Goal: Task Accomplishment & Management: Manage account settings

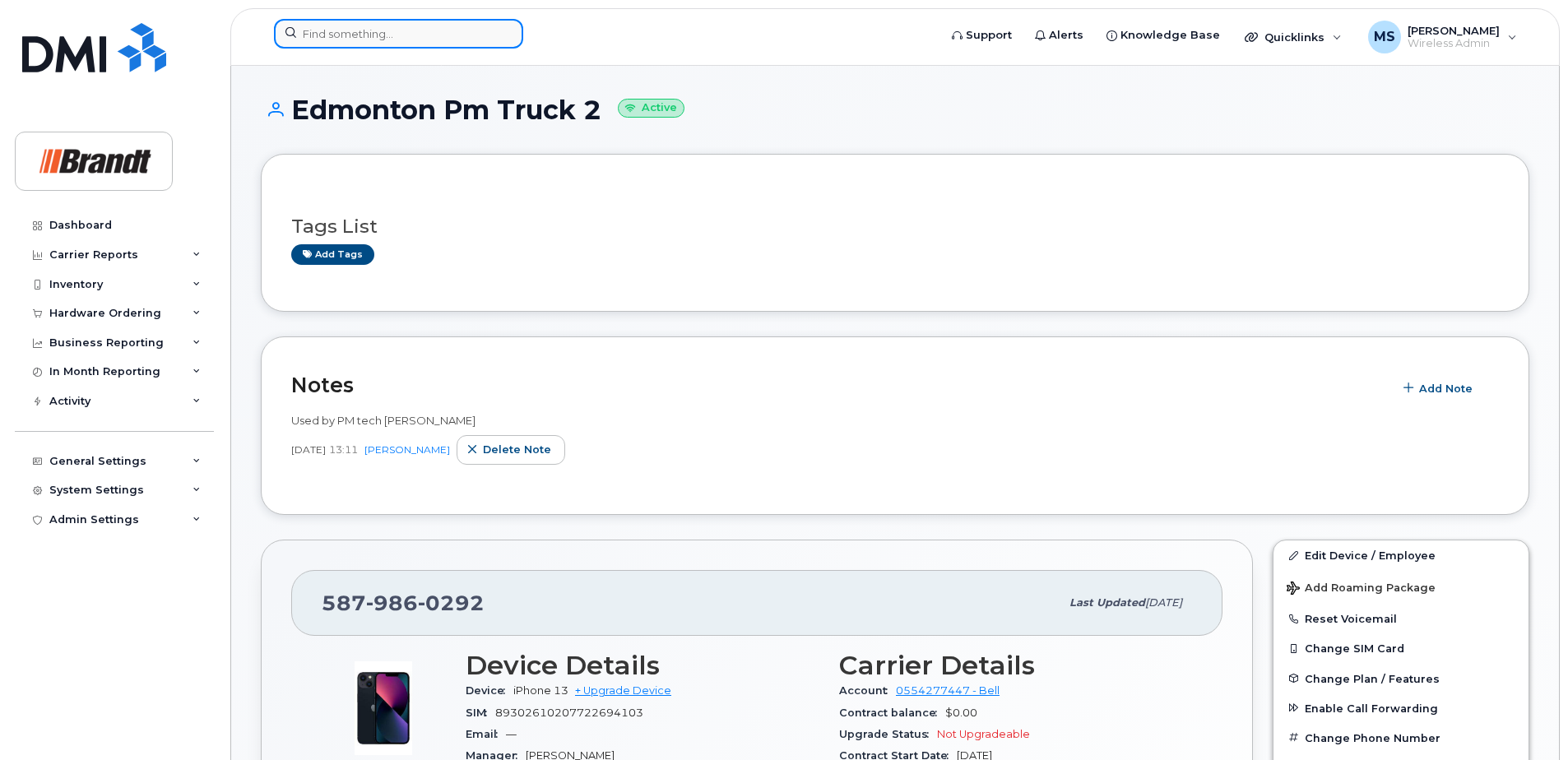
click at [403, 31] on input at bounding box center [399, 33] width 249 height 30
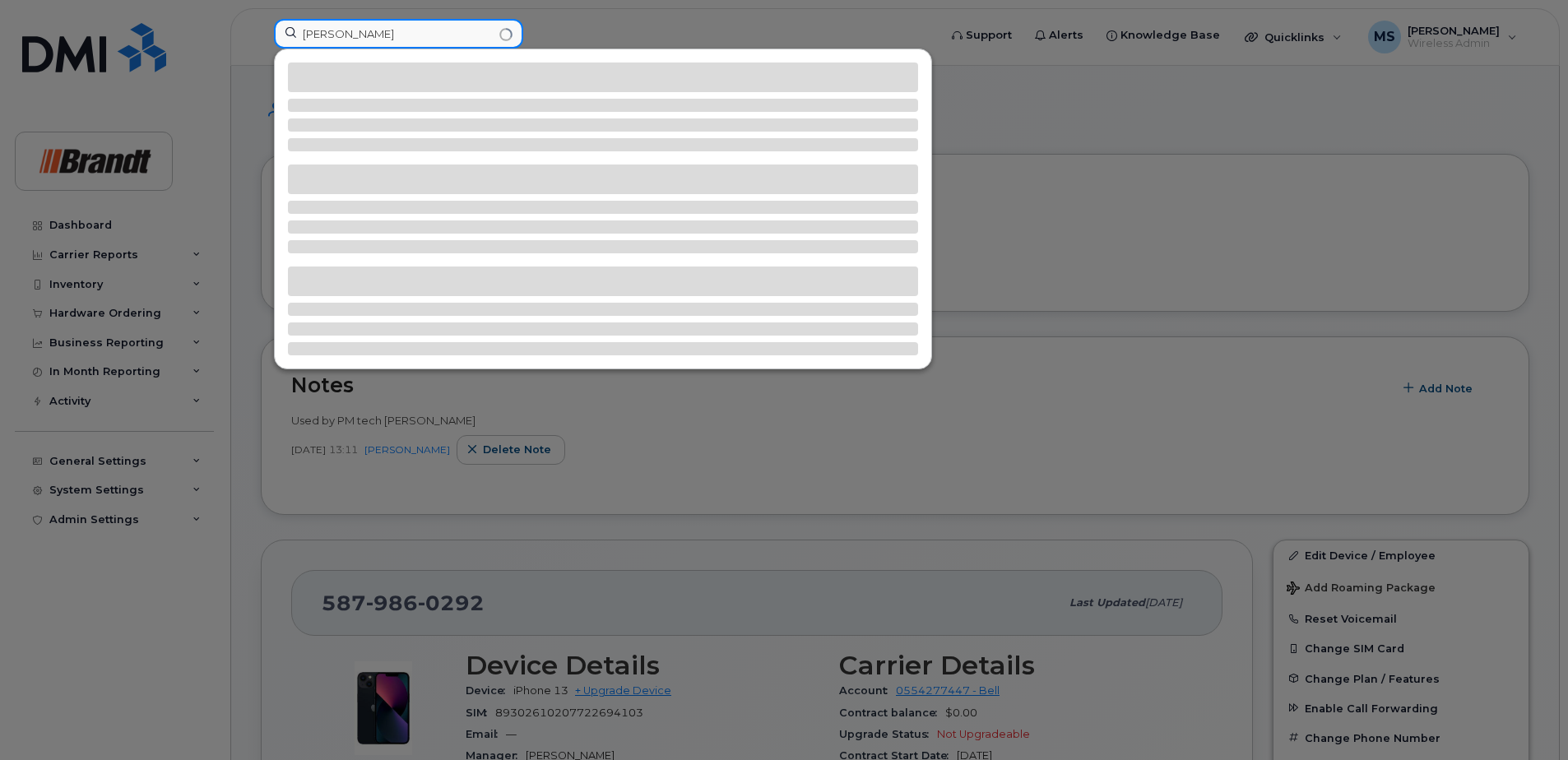
drag, startPoint x: 422, startPoint y: 36, endPoint x: 149, endPoint y: 32, distance: 273.0
click at [261, 32] on div "[PERSON_NAME]" at bounding box center [600, 37] width 679 height 36
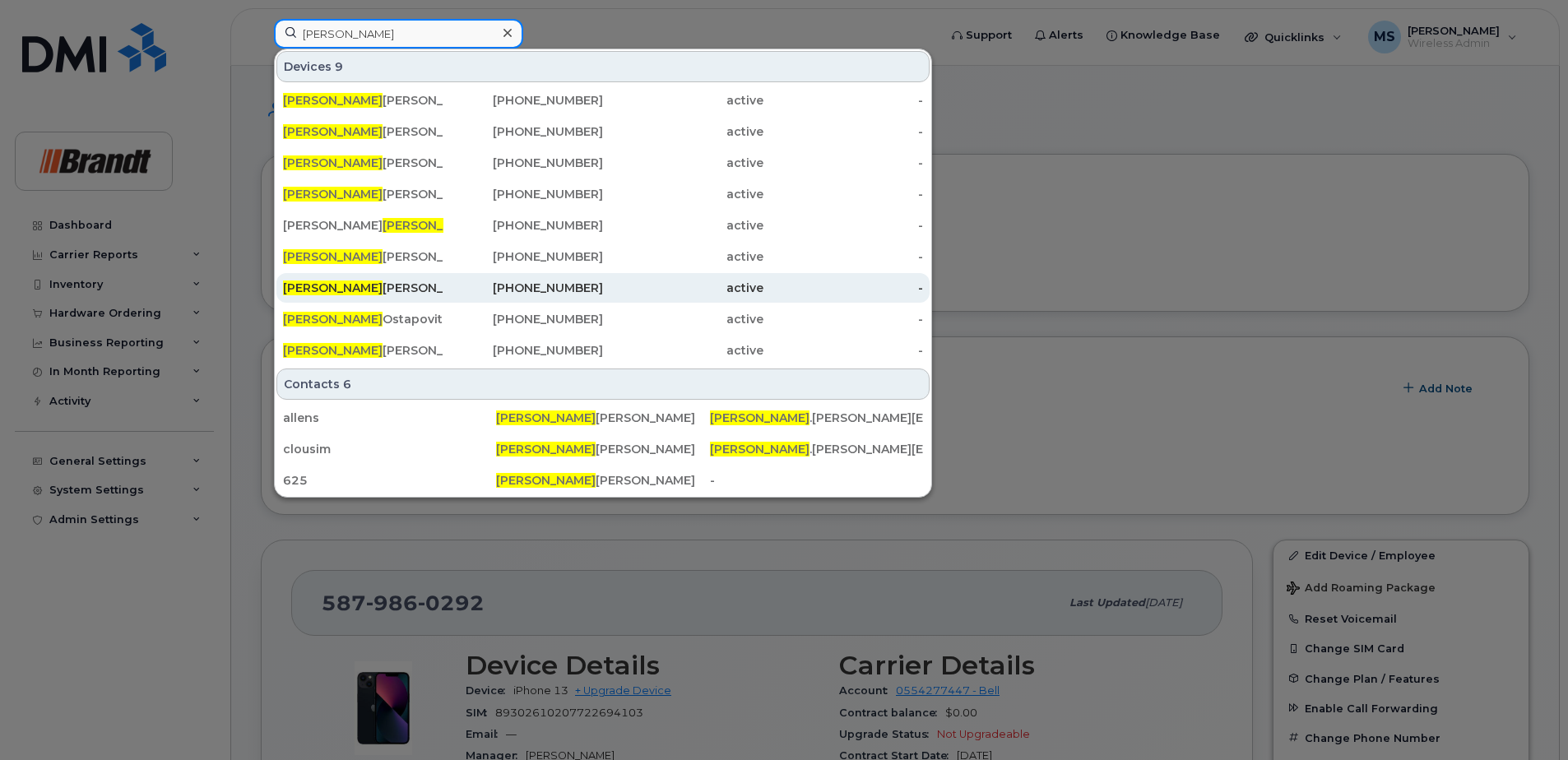
type input "[PERSON_NAME]"
click at [326, 285] on div "Simon Serna" at bounding box center [363, 288] width 160 height 16
click at [341, 286] on div "Simon Serna" at bounding box center [363, 288] width 160 height 16
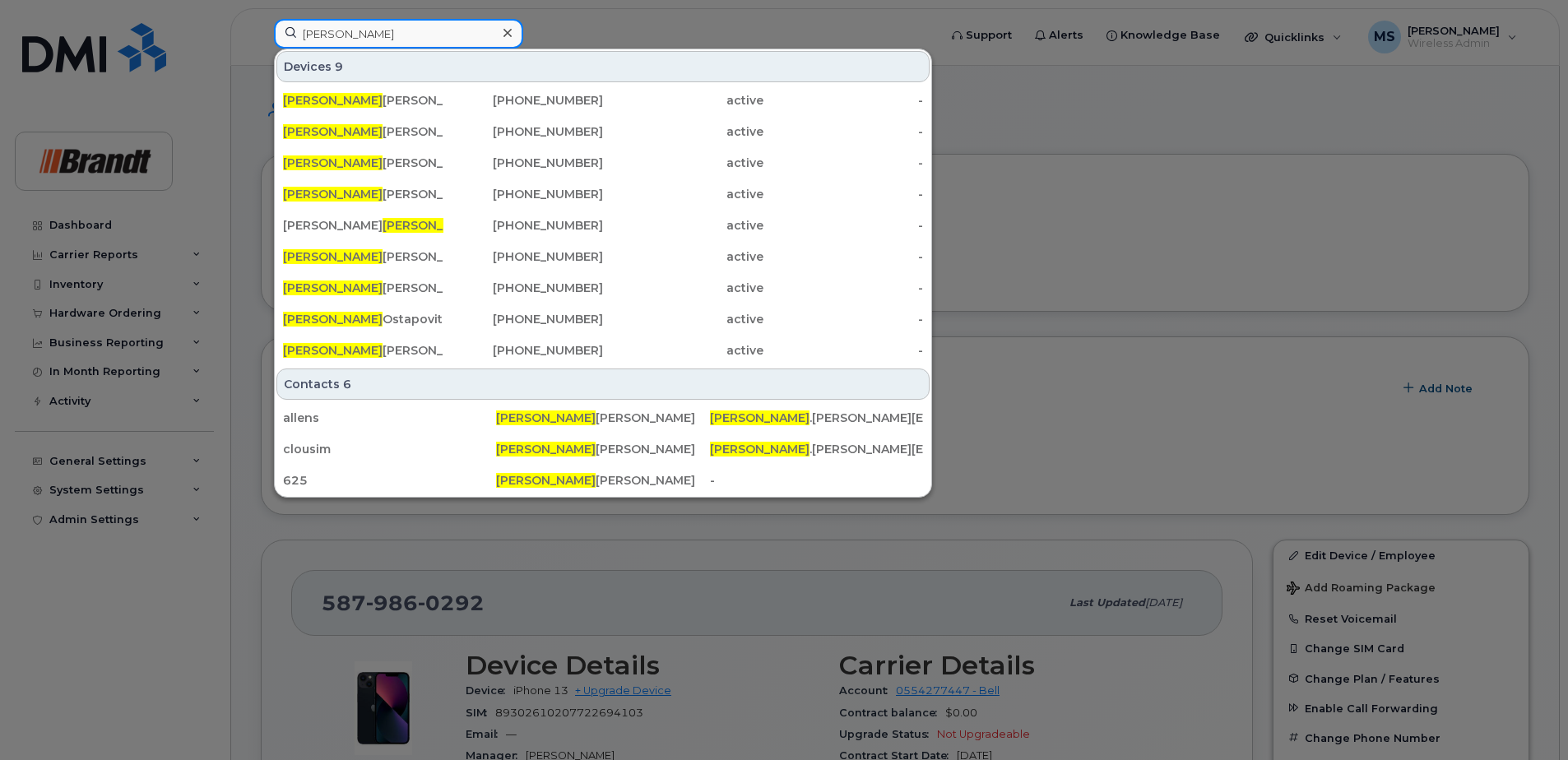
click at [436, 32] on input "simon" at bounding box center [399, 33] width 249 height 30
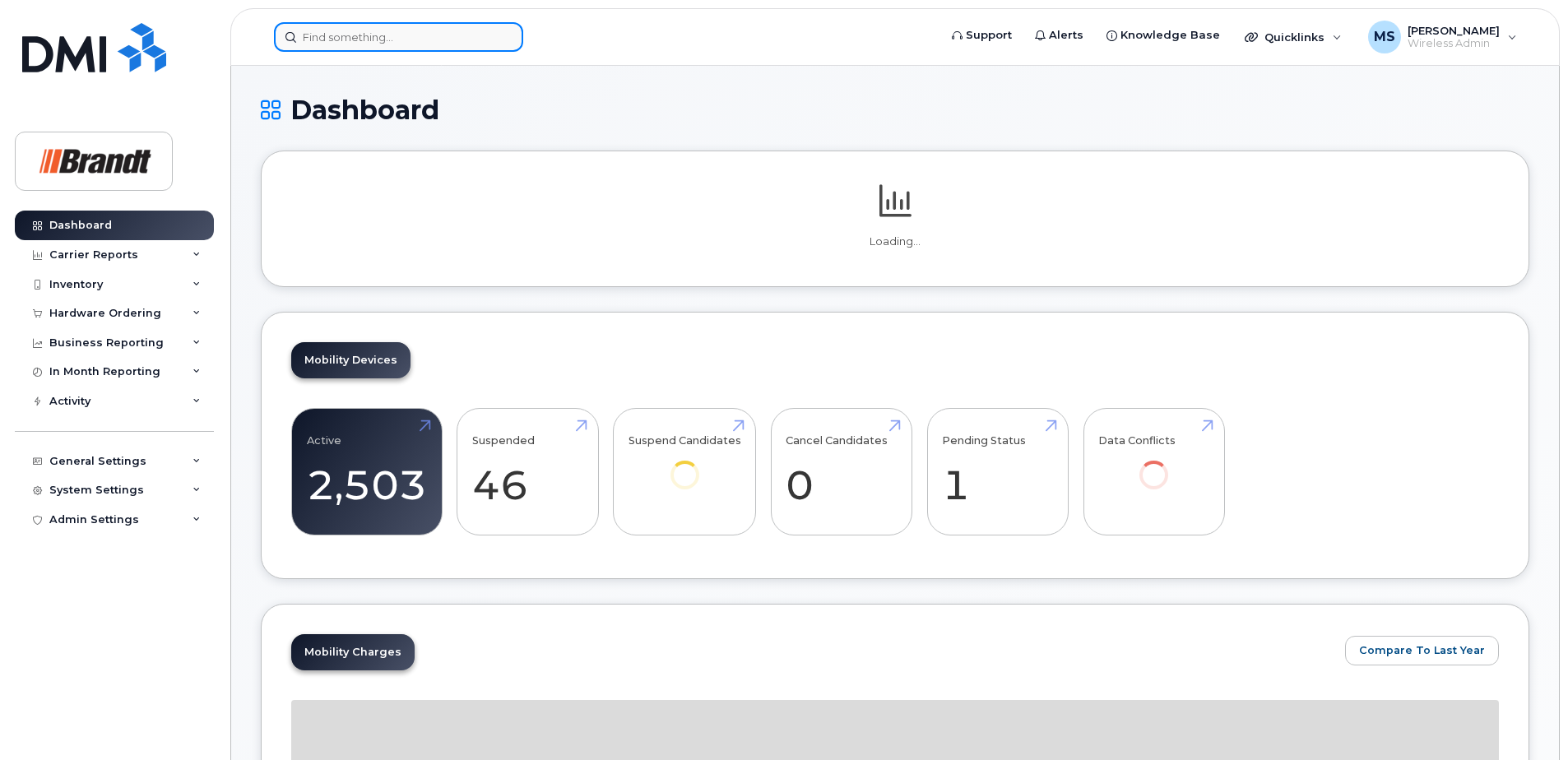
drag, startPoint x: 0, startPoint y: 0, endPoint x: 390, endPoint y: 42, distance: 392.3
click at [390, 42] on input at bounding box center [399, 37] width 249 height 30
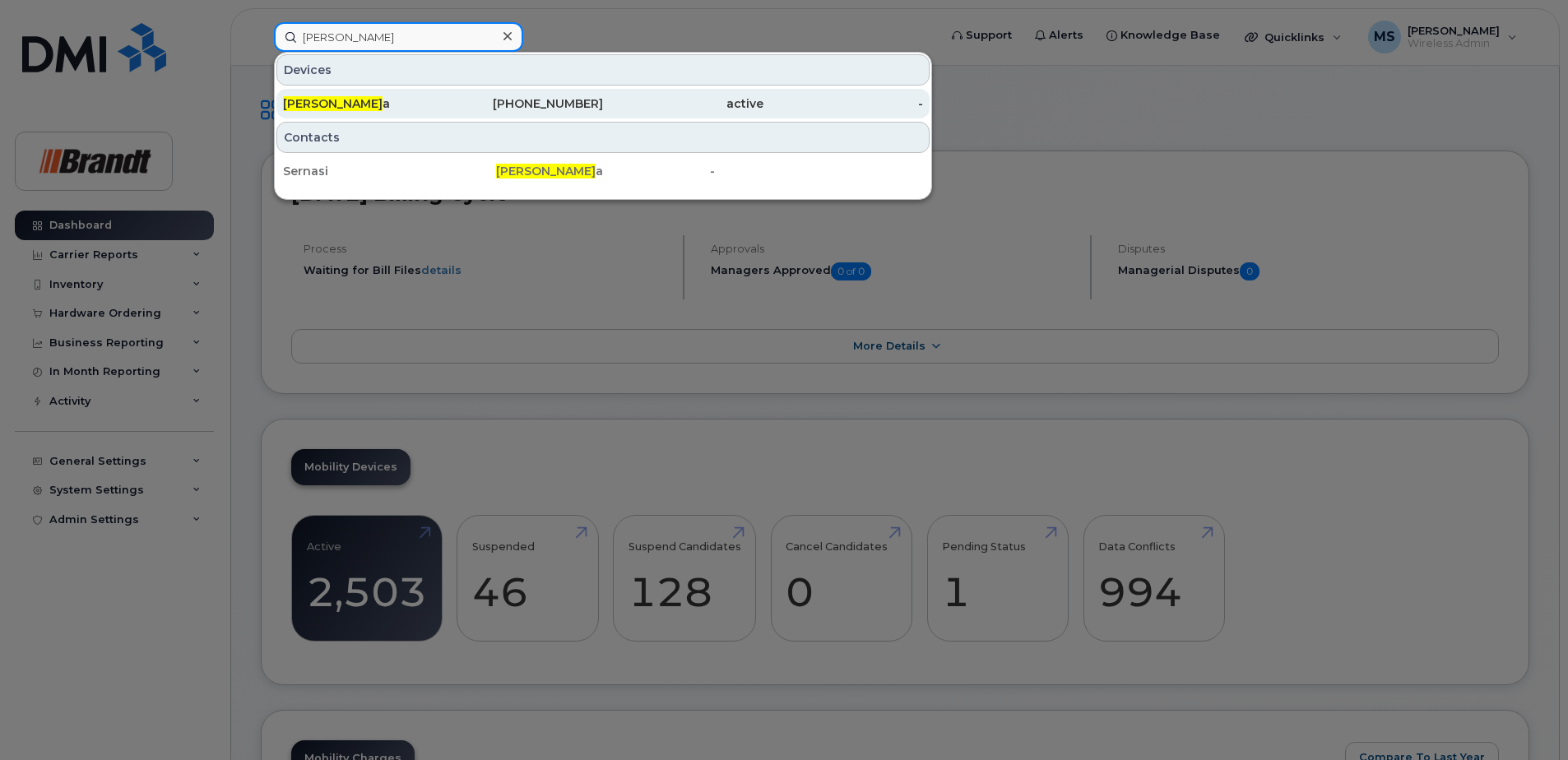
type input "simon sern"
click at [540, 103] on div "[PHONE_NUMBER]" at bounding box center [524, 104] width 160 height 16
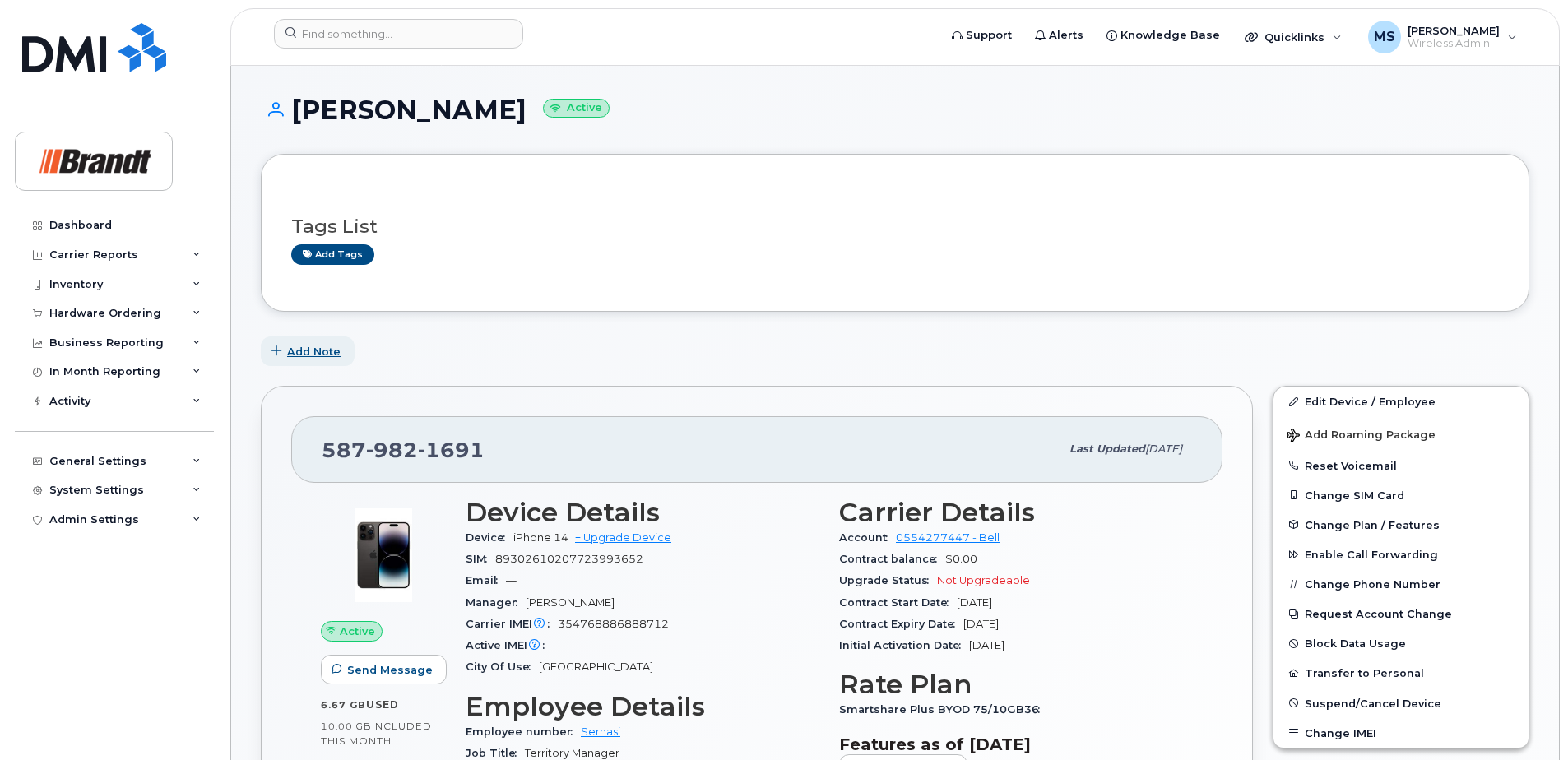
click at [333, 356] on span "Add Note" at bounding box center [313, 351] width 53 height 15
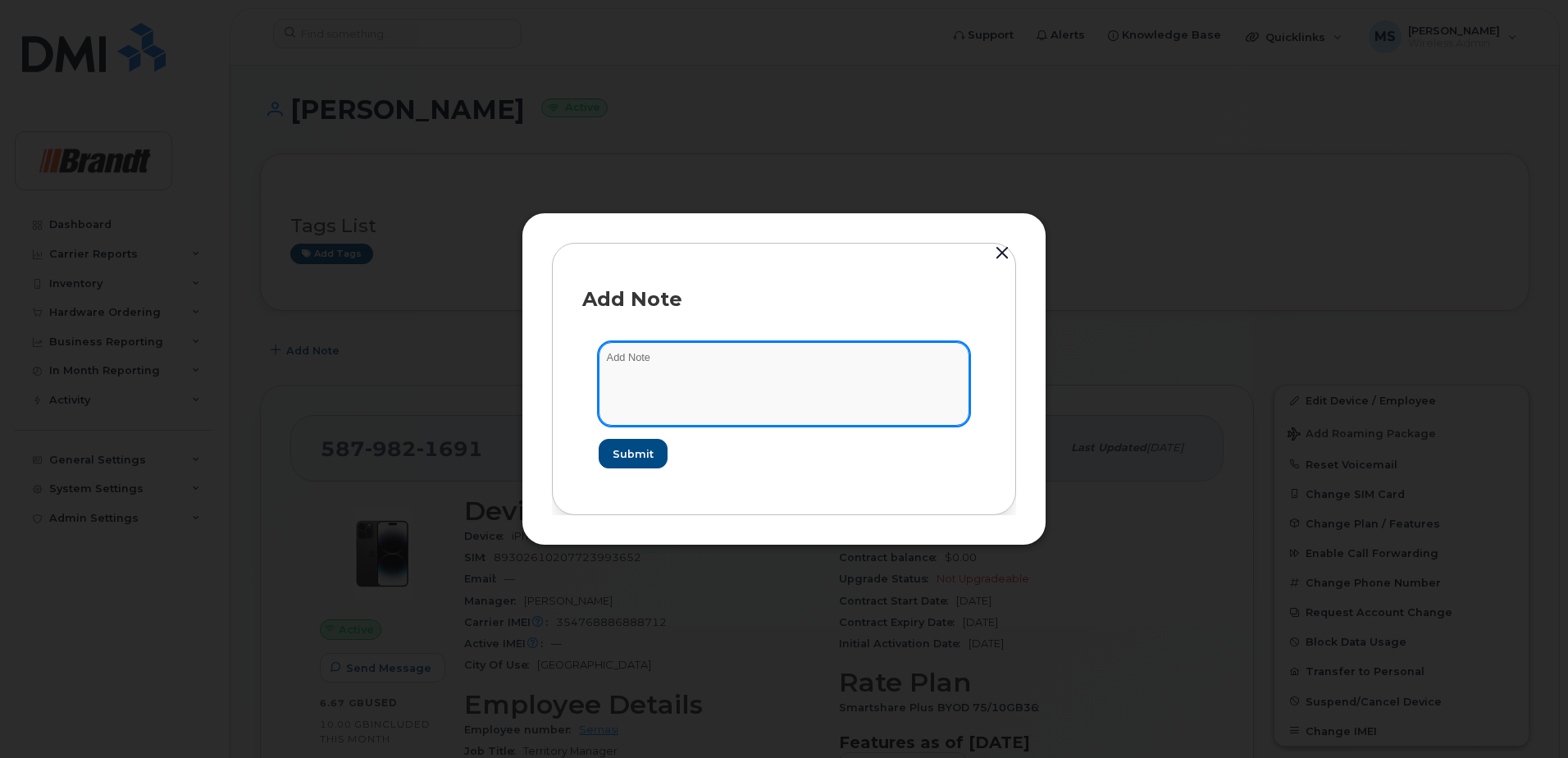
click at [655, 361] on textarea at bounding box center [784, 383] width 370 height 84
type textarea "Staying in Edmonton, Simon took over new role in Calgary"
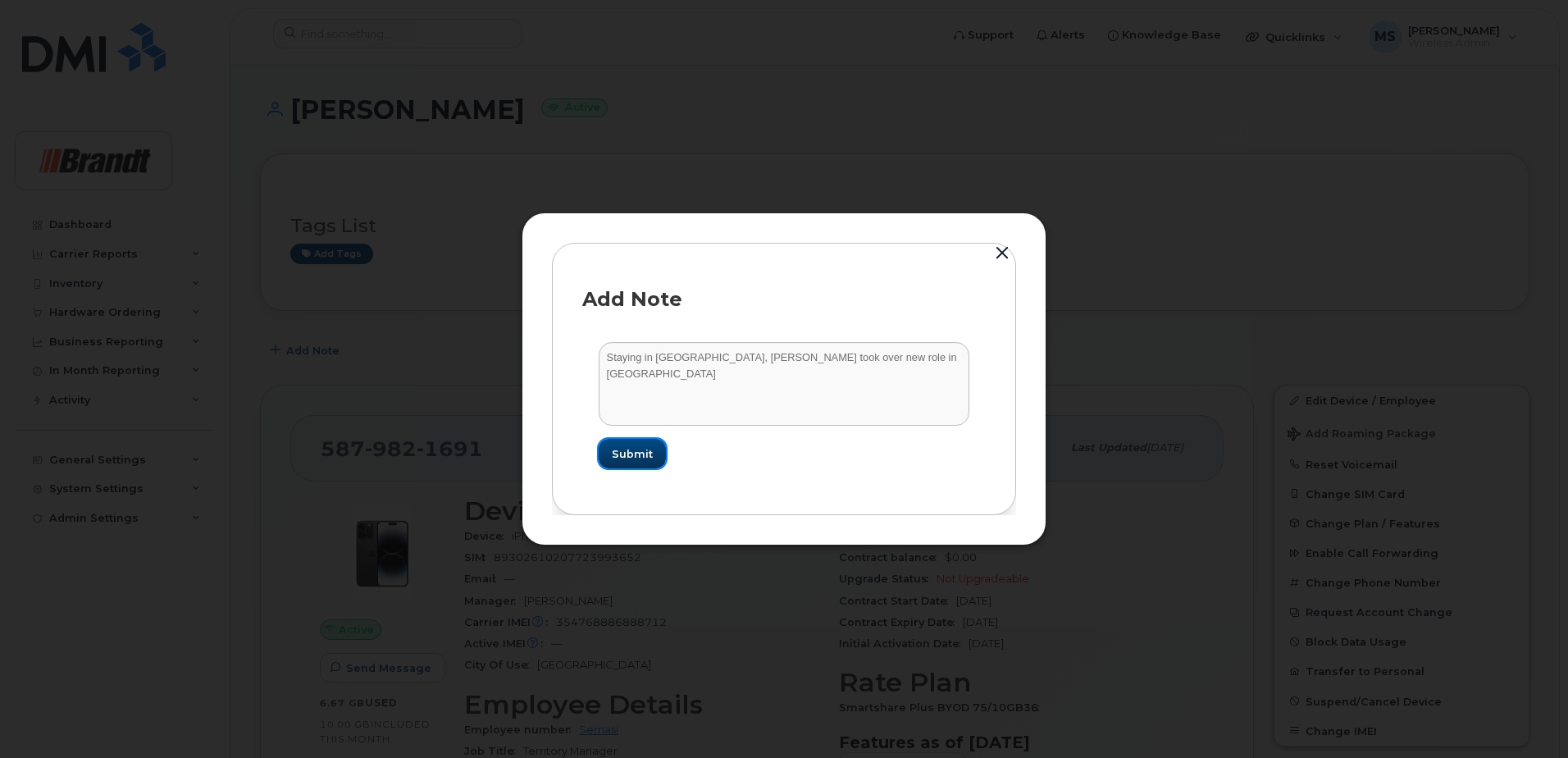
click at [633, 450] on span "Submit" at bounding box center [633, 453] width 41 height 15
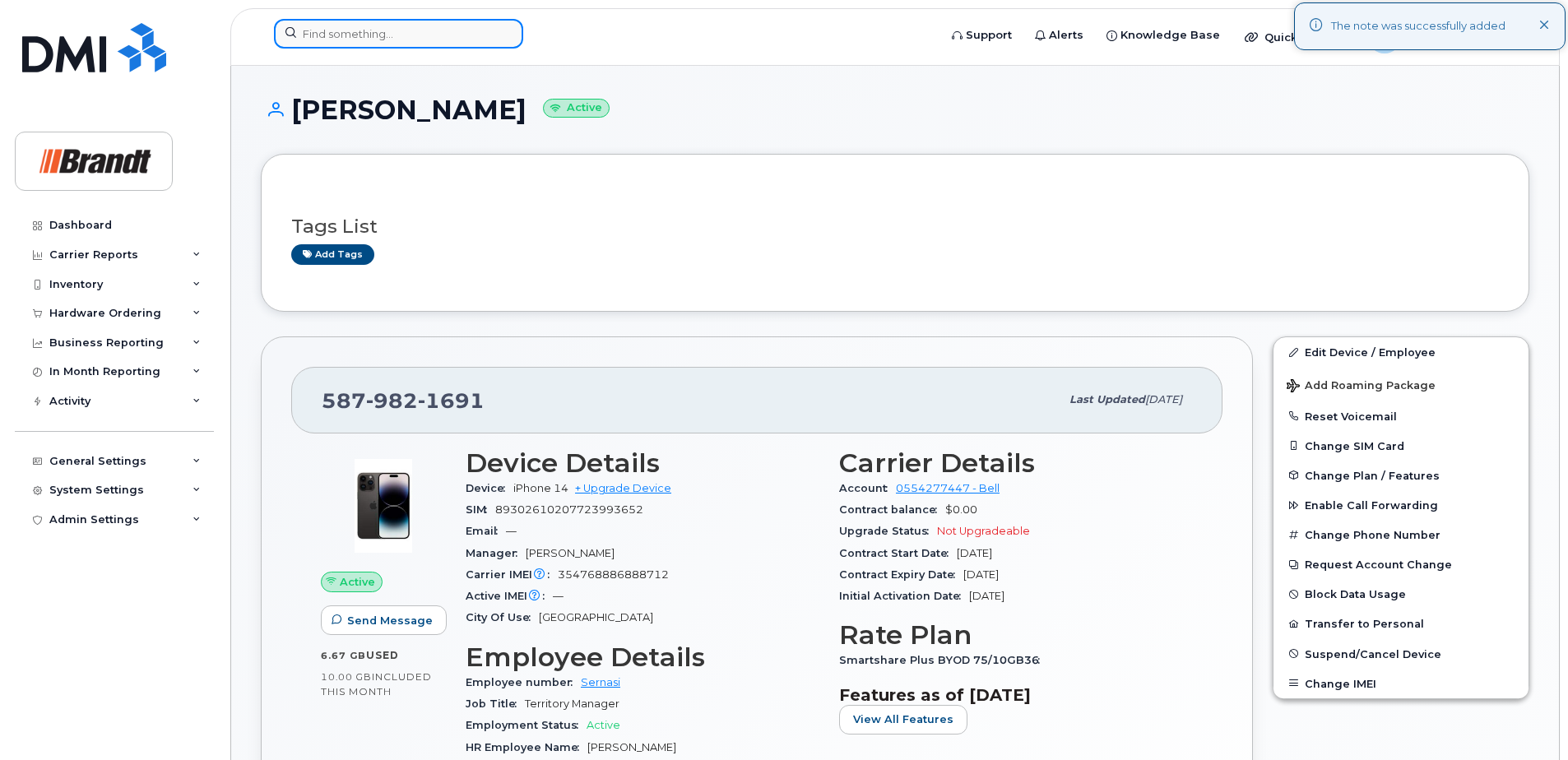
click at [433, 31] on input at bounding box center [399, 33] width 249 height 30
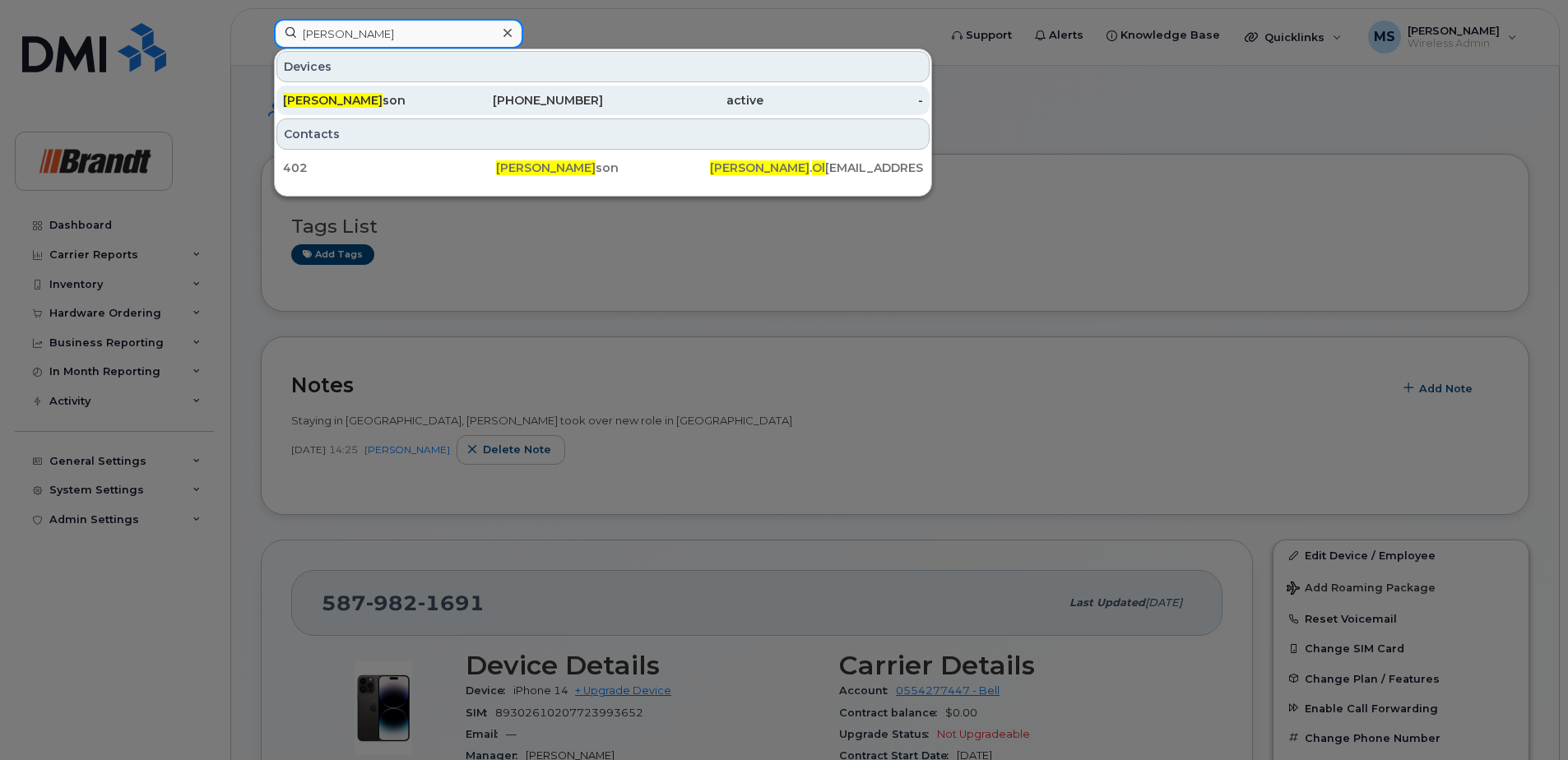
type input "jason ol"
click at [573, 93] on div "403-710-3469" at bounding box center [524, 100] width 160 height 16
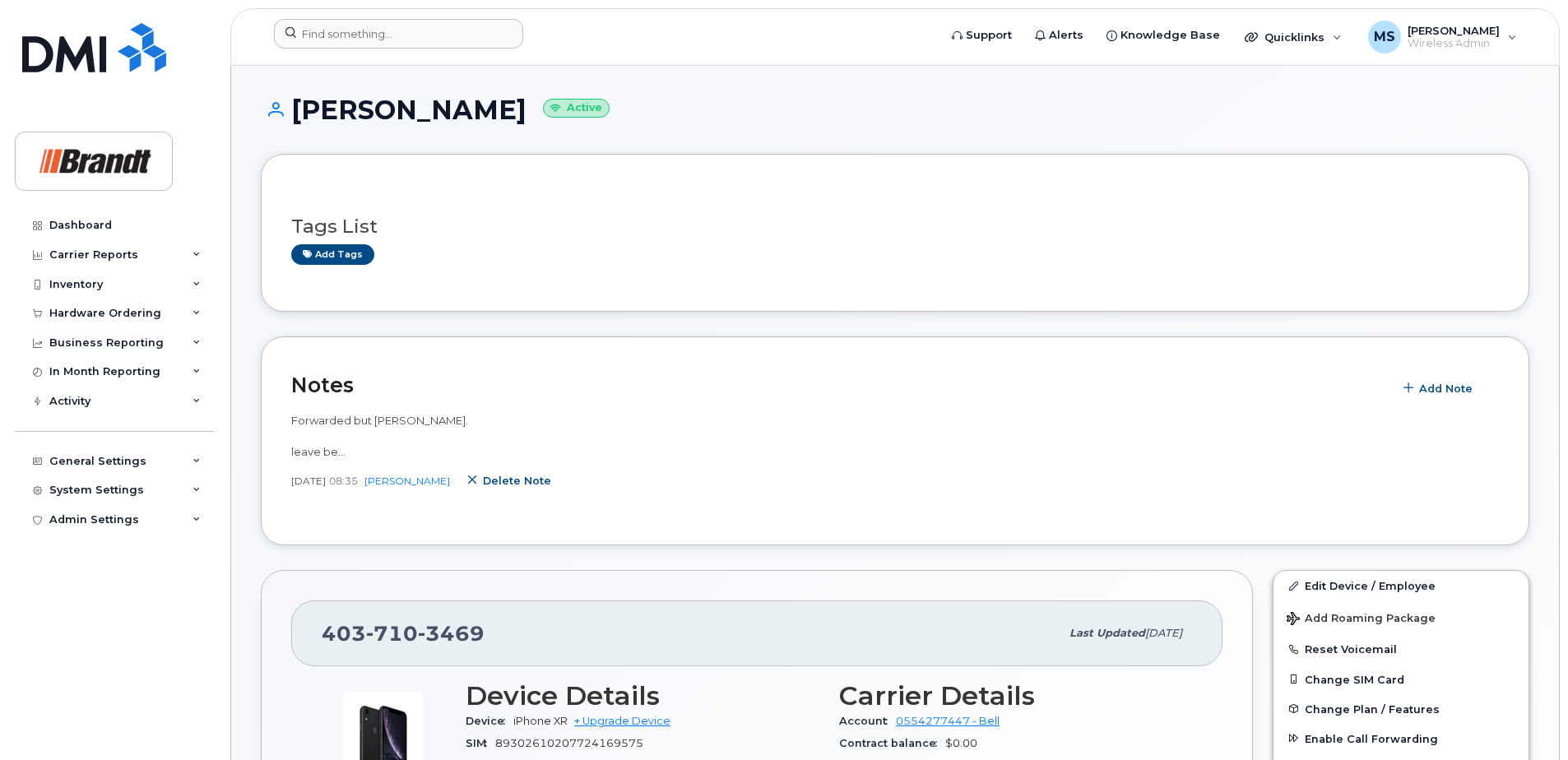
drag, startPoint x: 509, startPoint y: 482, endPoint x: 876, endPoint y: 44, distance: 571.4
click at [509, 482] on span "Delete note" at bounding box center [517, 481] width 69 height 15
click at [1345, 584] on link "Edit Device / Employee" at bounding box center [1400, 585] width 255 height 30
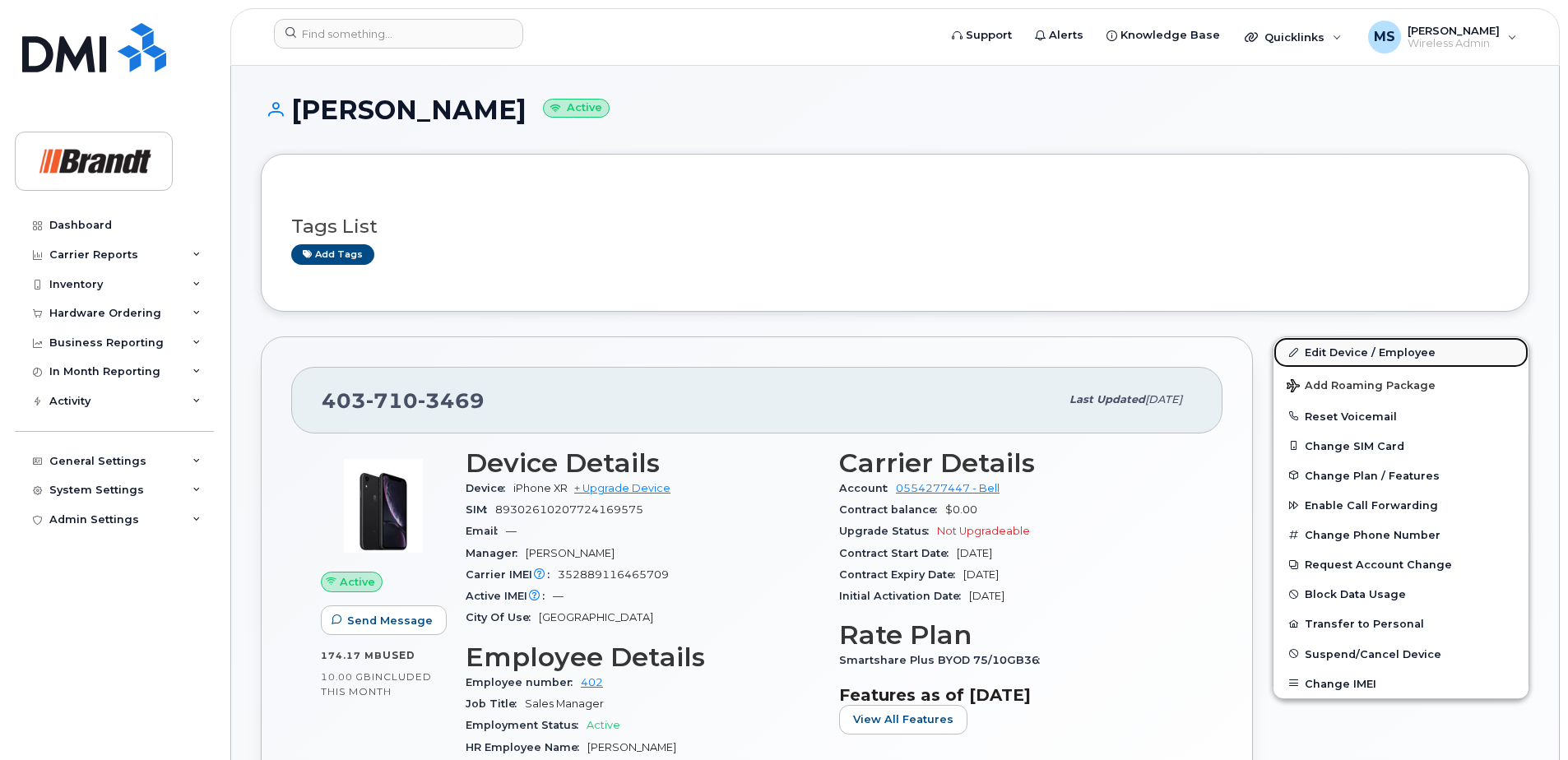
click at [1335, 363] on link "Edit Device / Employee" at bounding box center [1400, 352] width 255 height 30
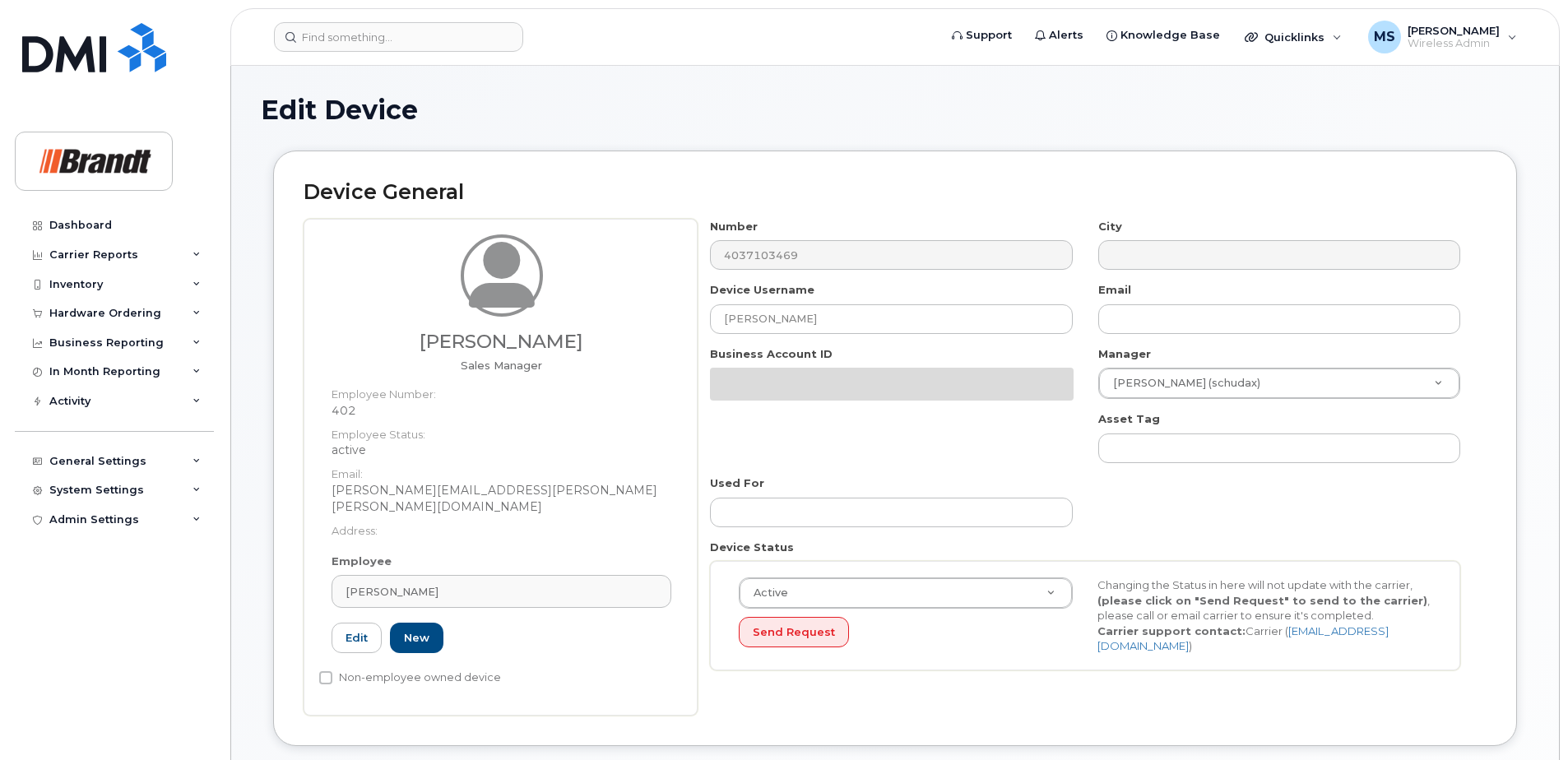
select select "34499226"
select select "34499245"
select select "35155013"
select select "34499226"
select select "34499245"
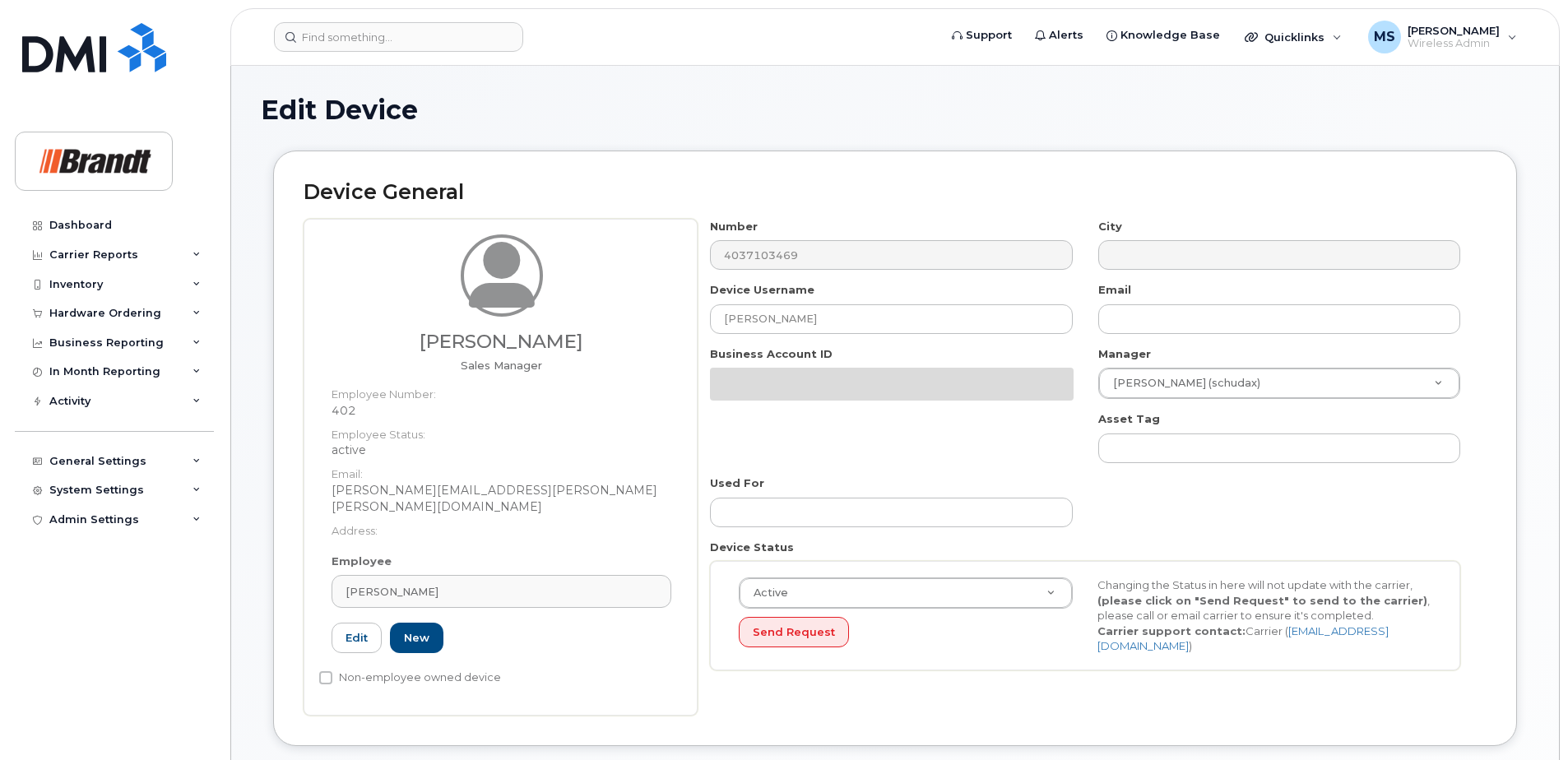
select select "35155013"
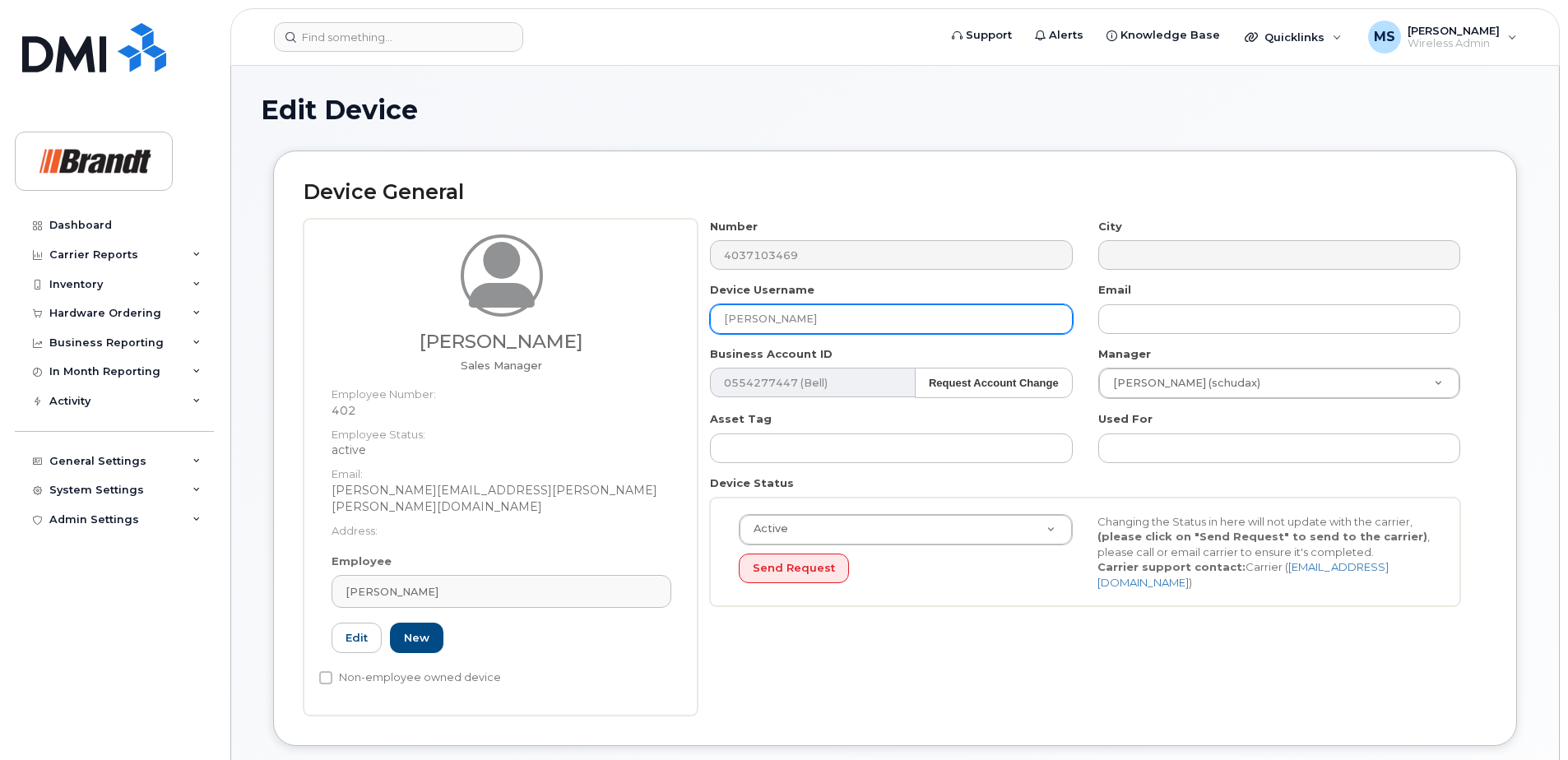
drag, startPoint x: 848, startPoint y: 318, endPoint x: 604, endPoint y: 326, distance: 244.1
click at [625, 324] on div "Jason Olson Sales Manager Employee Number: 402 Employee Status: active Email: J…" at bounding box center [895, 467] width 1183 height 497
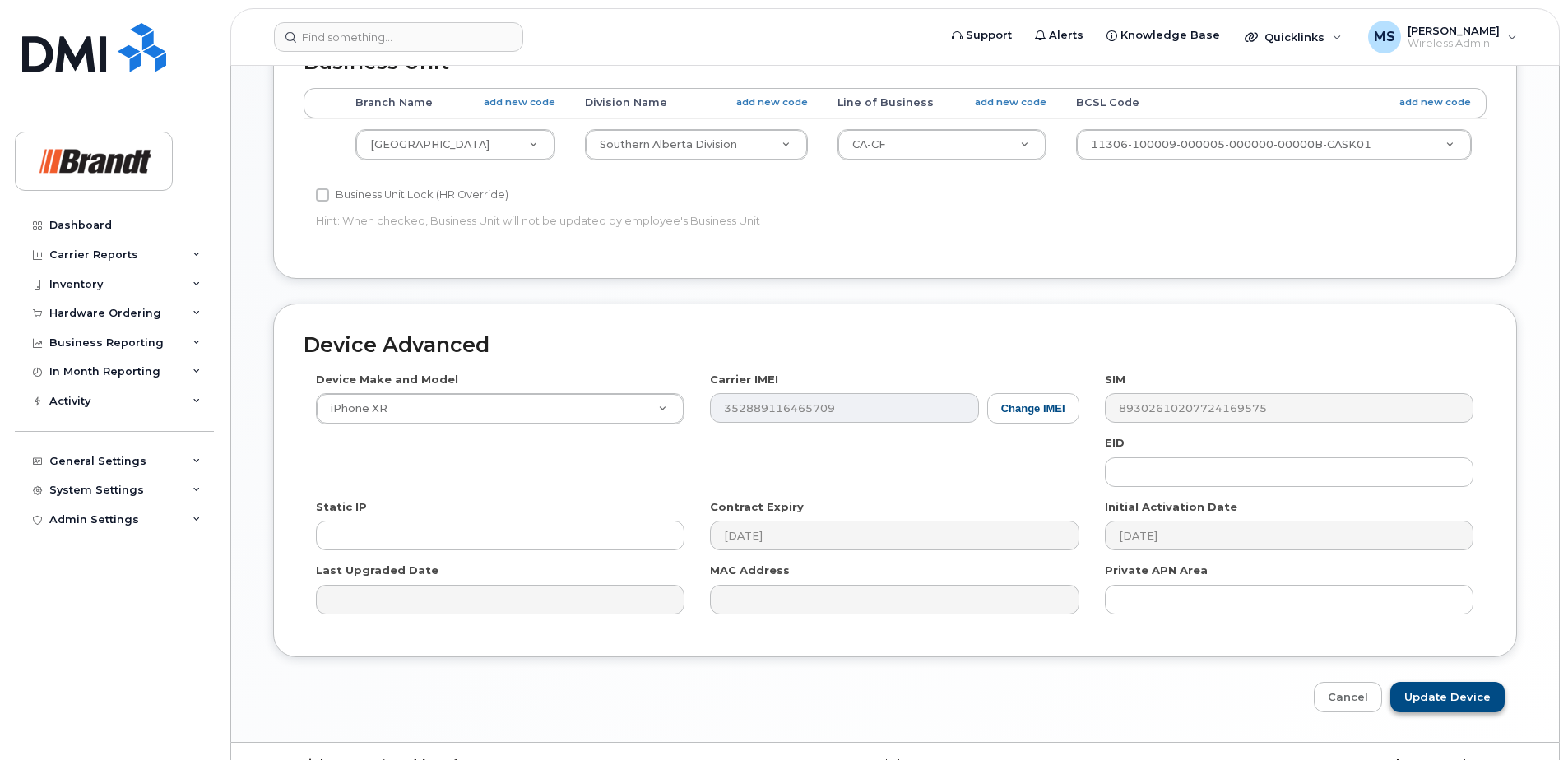
scroll to position [768, 0]
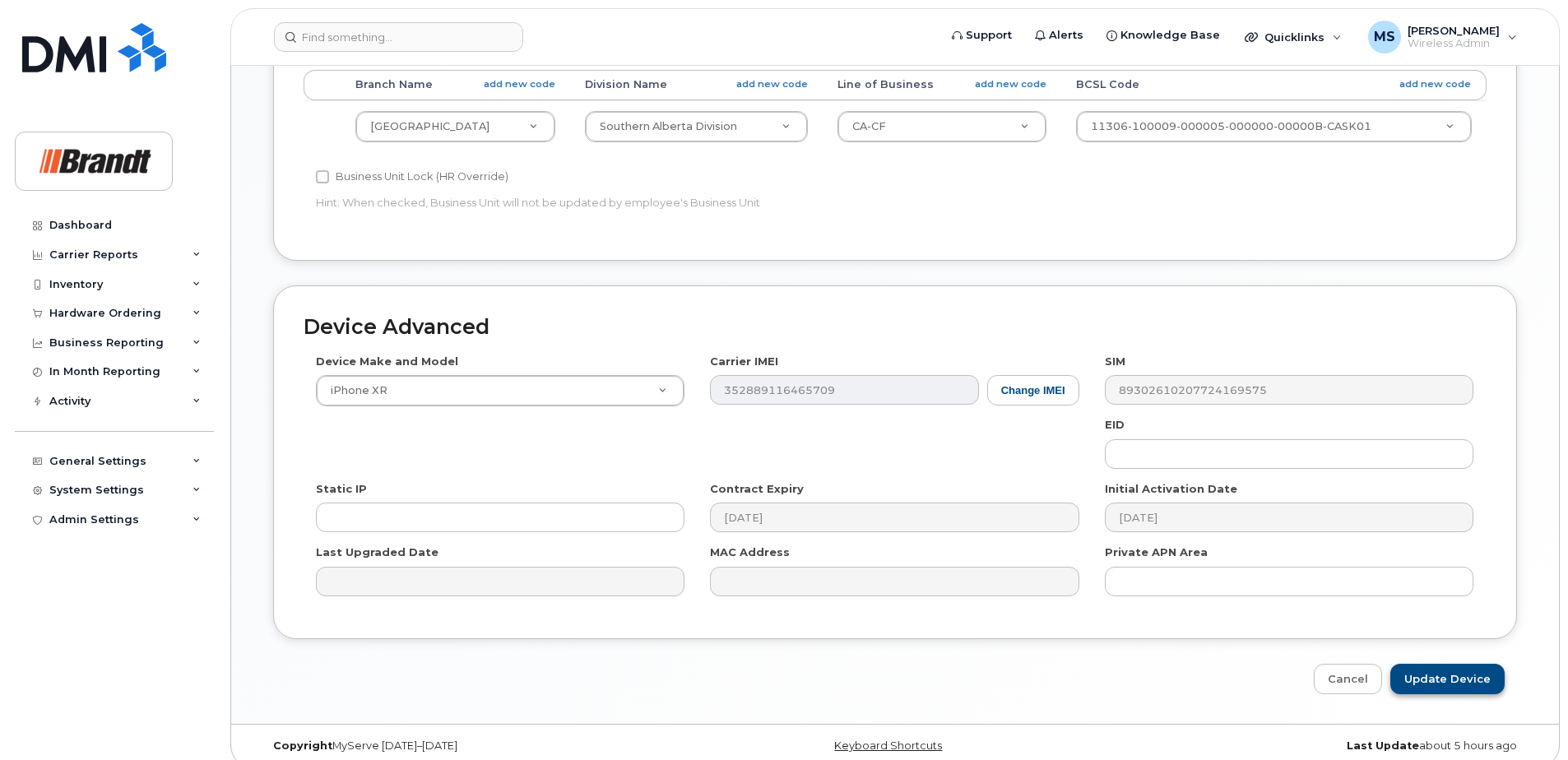
type input "[PERSON_NAME]"
click at [1450, 664] on input "Update Device" at bounding box center [1447, 679] width 115 height 31
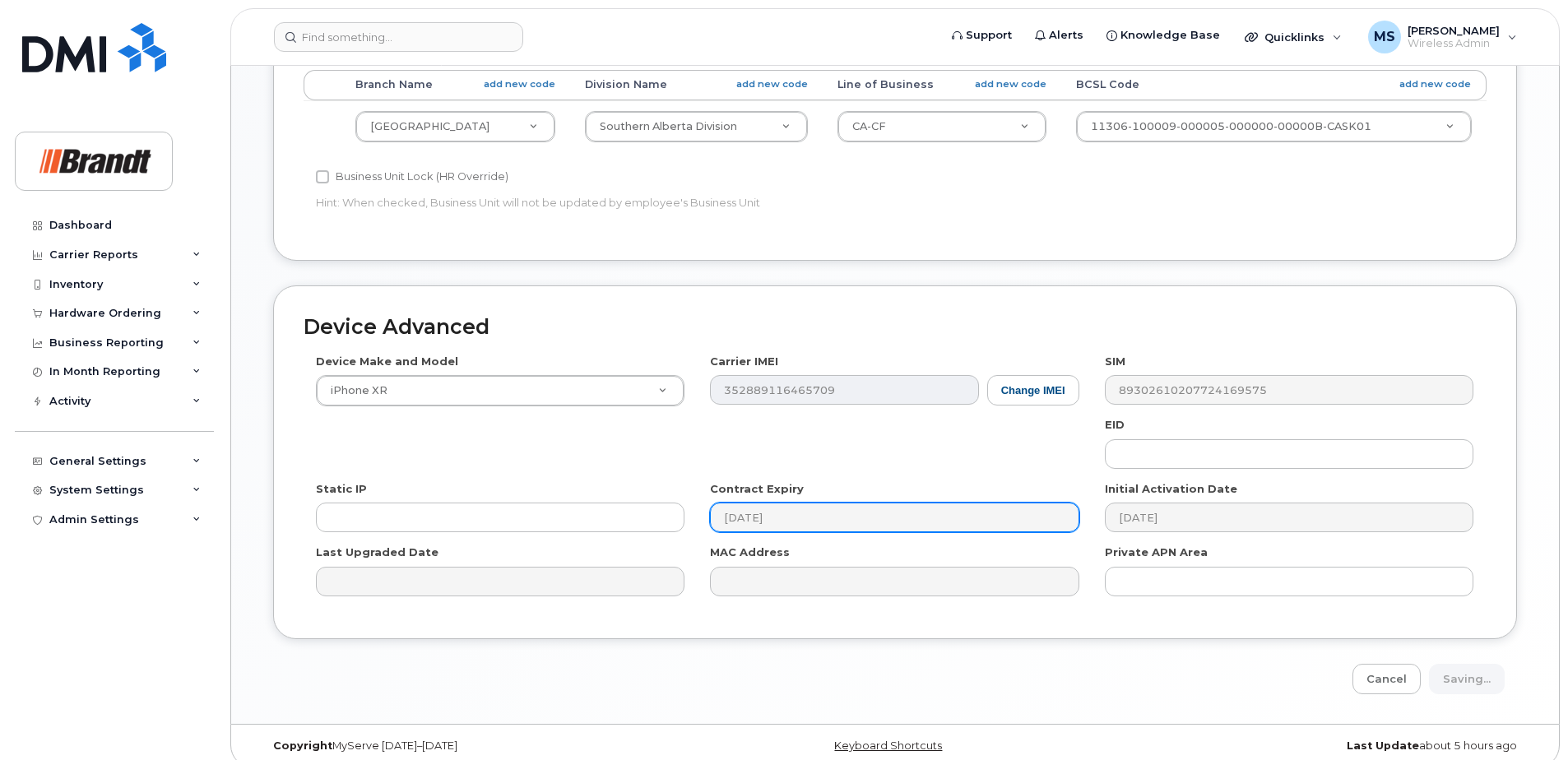
type input "Saving..."
